Goal: Entertainment & Leisure: Consume media (video, audio)

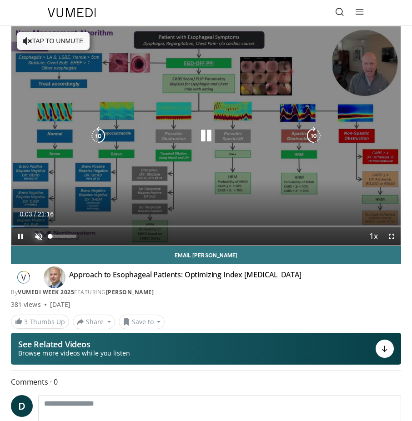
click at [34, 238] on span "Video Player" at bounding box center [39, 236] width 18 height 18
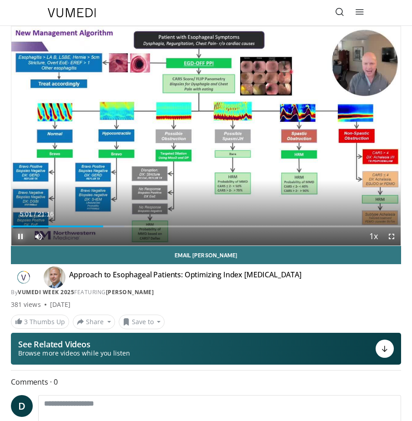
click at [21, 237] on span "Video Player" at bounding box center [20, 236] width 18 height 18
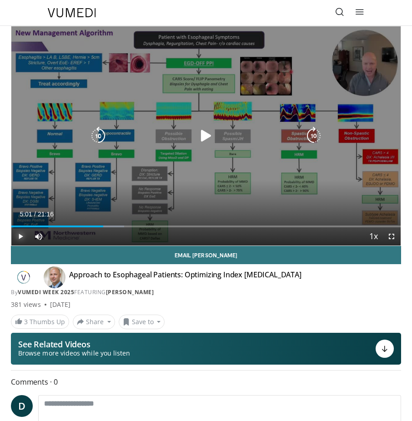
click at [23, 236] on span "Video Player" at bounding box center [20, 236] width 18 height 18
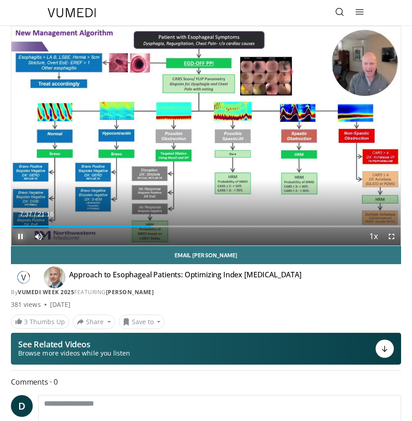
click at [18, 234] on span "Video Player" at bounding box center [20, 236] width 18 height 18
